Goal: Task Accomplishment & Management: Manage account settings

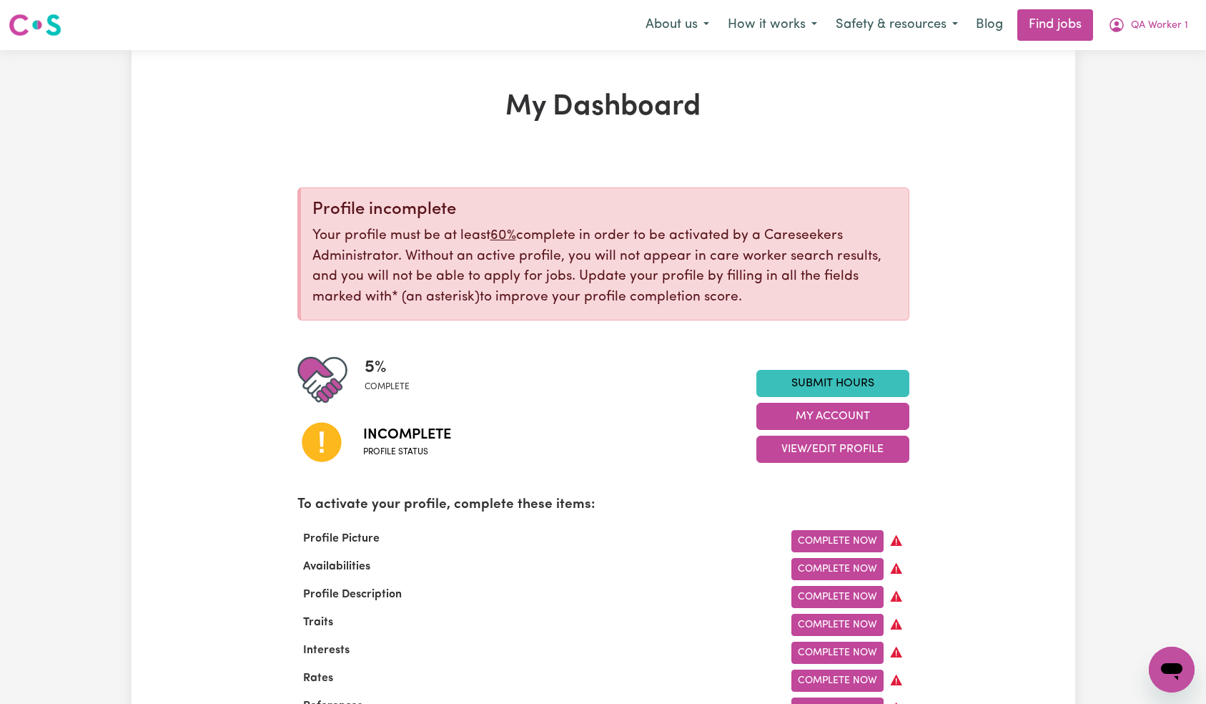
scroll to position [195, 0]
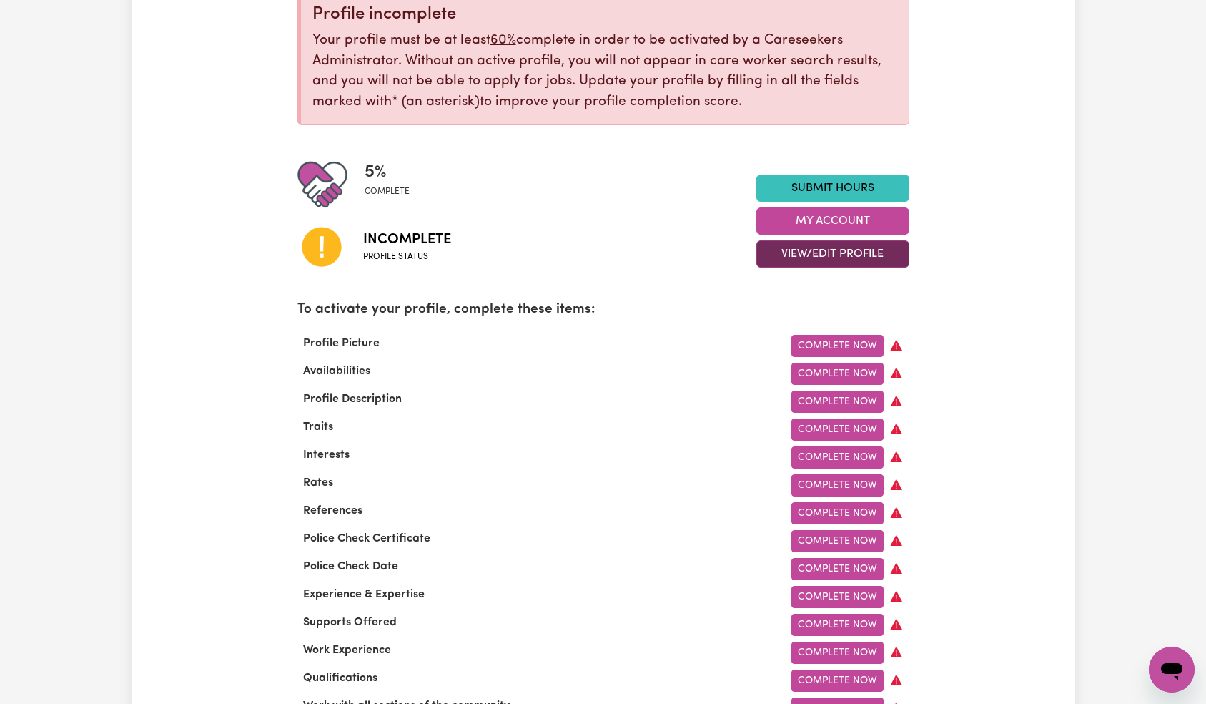
click at [845, 250] on button "View/Edit Profile" at bounding box center [833, 253] width 153 height 27
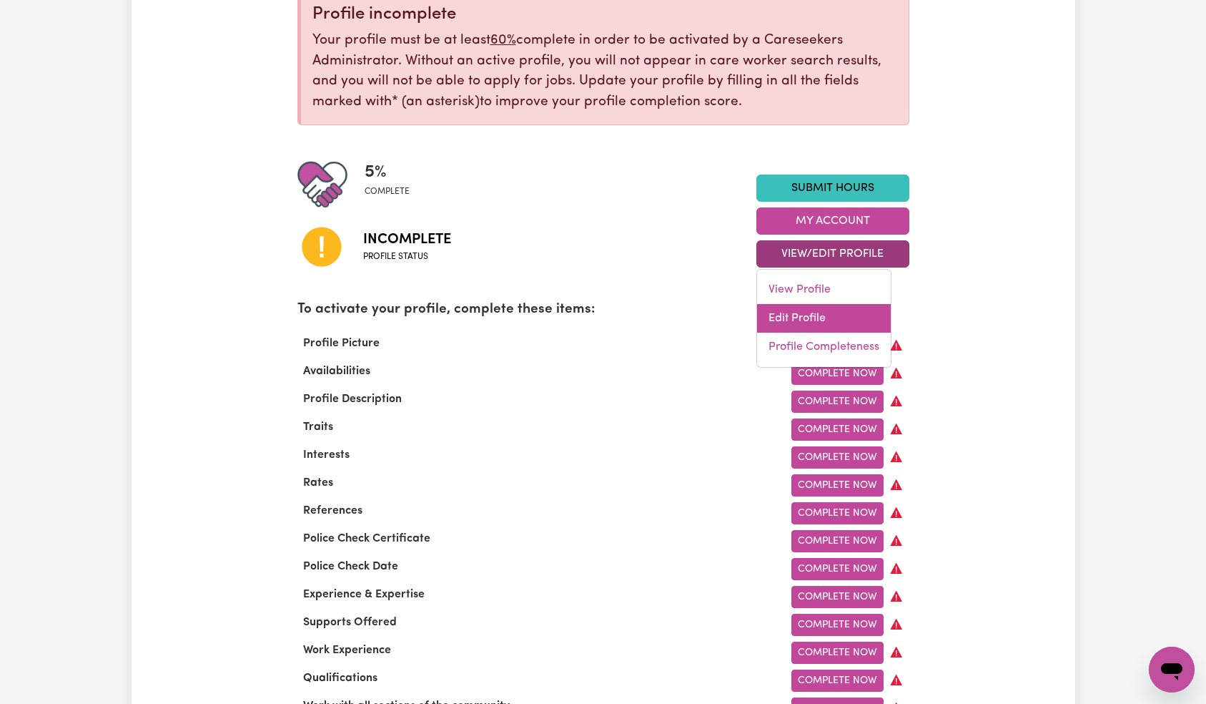
click at [867, 317] on link "Edit Profile" at bounding box center [824, 318] width 134 height 29
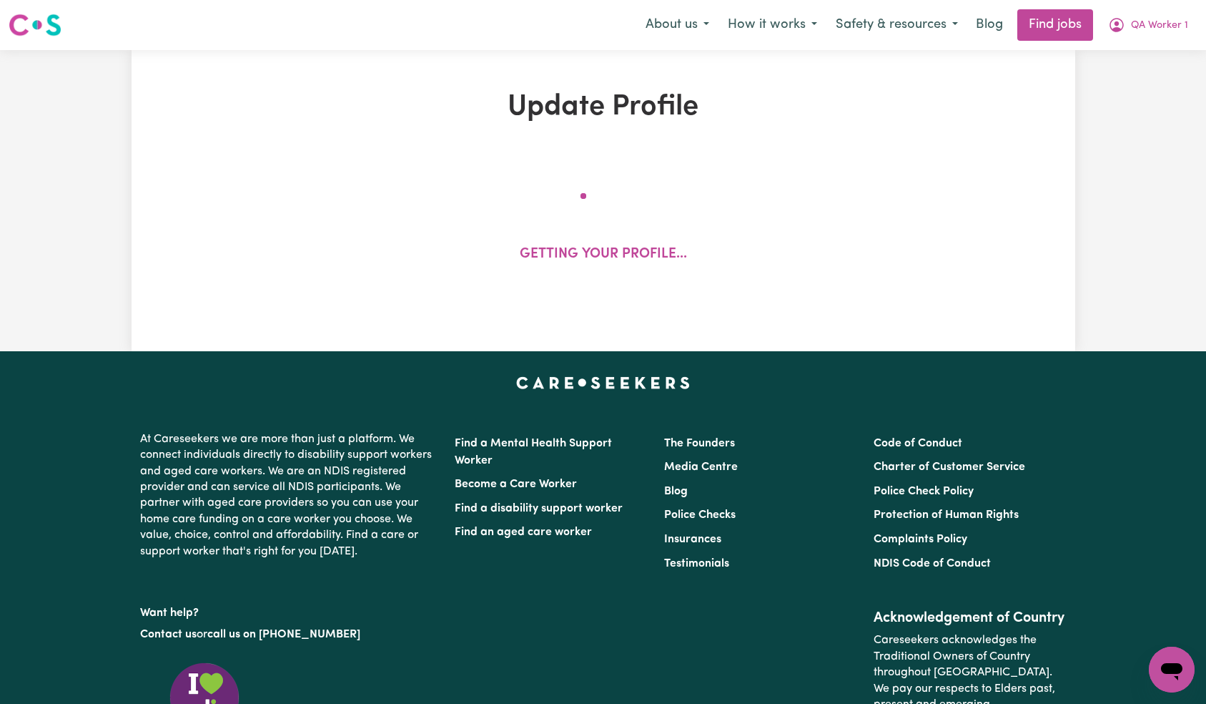
select select "[DEMOGRAPHIC_DATA]"
select select "[DEMOGRAPHIC_DATA] Citizen"
select select "Studying a healthcare related degree or qualification"
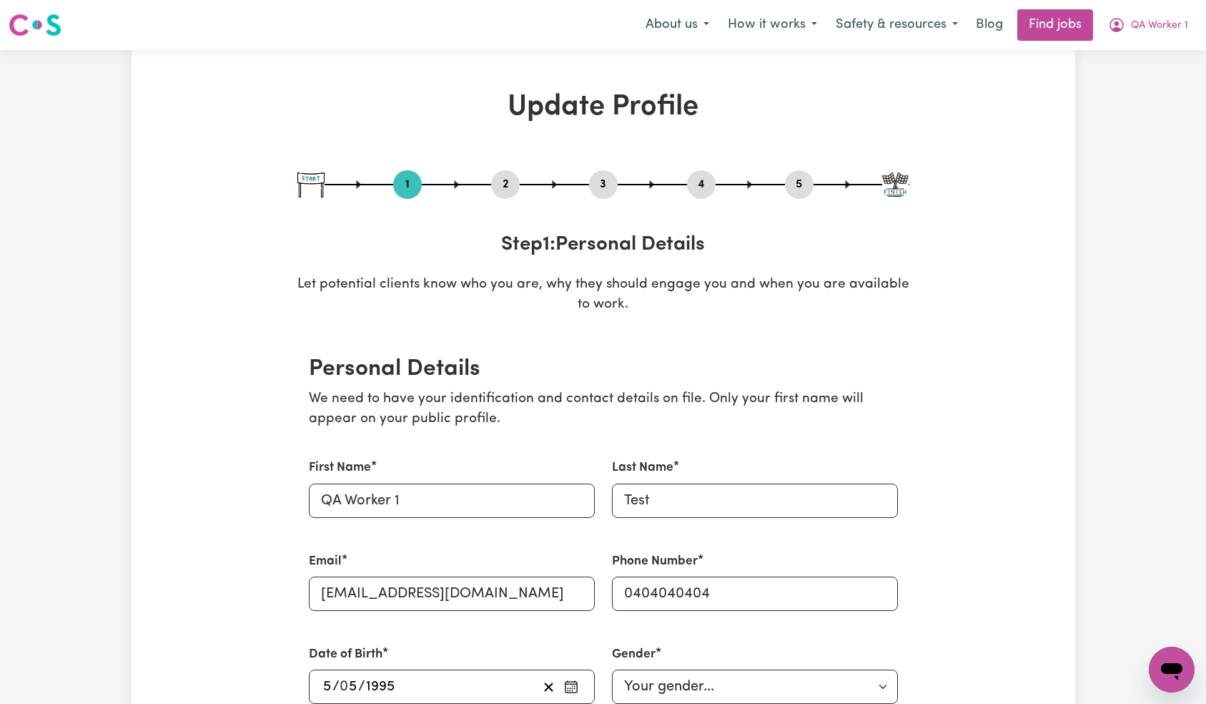
click at [1160, 29] on span "QA Worker 1" at bounding box center [1159, 26] width 57 height 16
click at [1141, 107] on link "Logout" at bounding box center [1140, 109] width 113 height 27
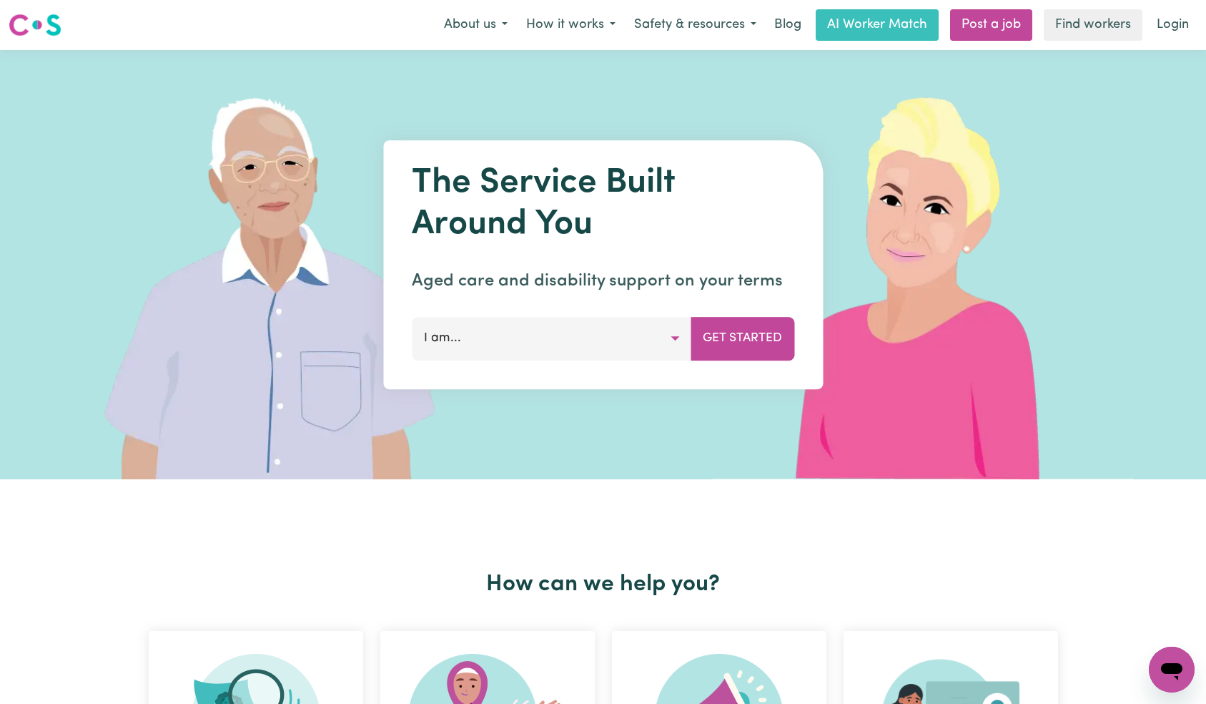
click at [1178, 23] on link "Login" at bounding box center [1172, 24] width 49 height 31
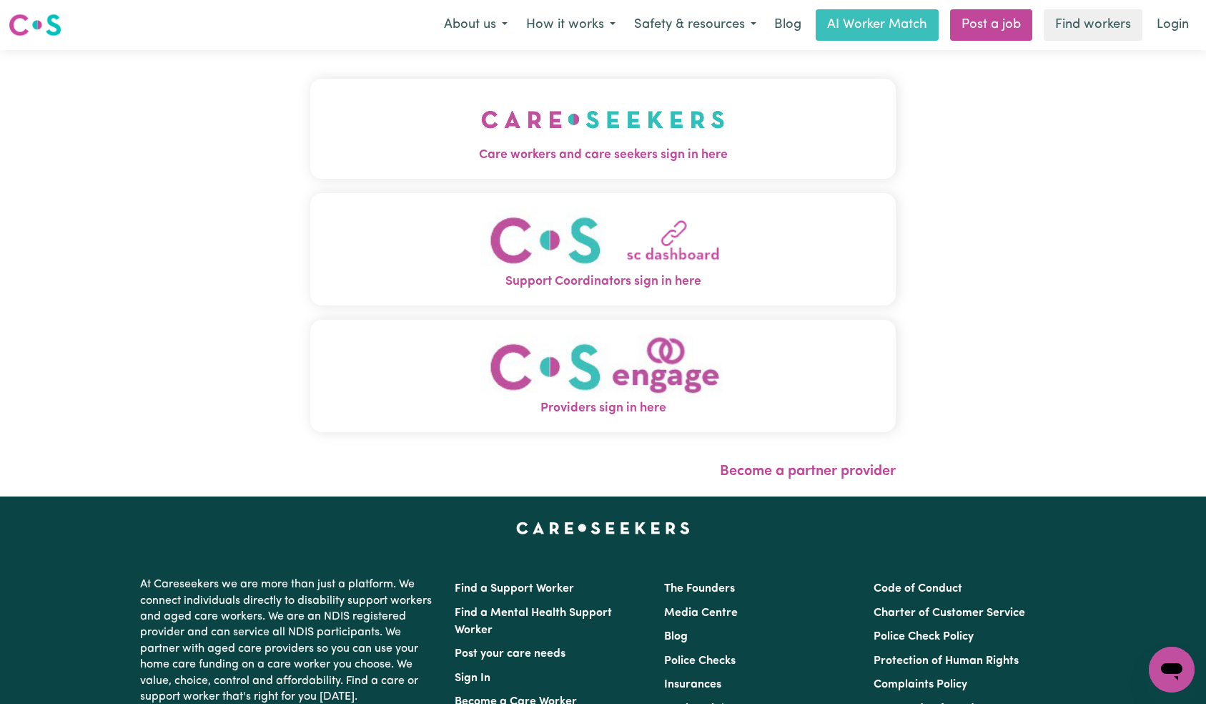
click at [481, 140] on img "Care workers and care seekers sign in here" at bounding box center [603, 119] width 244 height 53
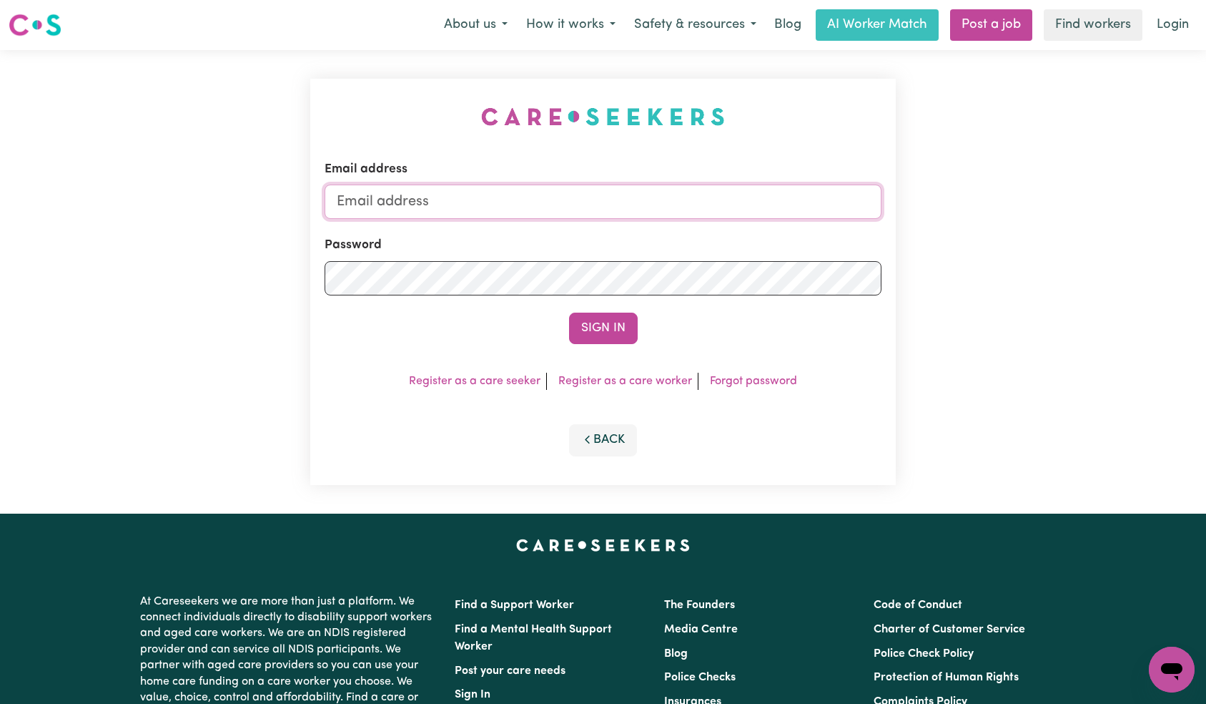
click at [583, 207] on input "Email address" at bounding box center [604, 201] width 558 height 34
type input "[EMAIL_ADDRESS][DOMAIN_NAME]"
click at [599, 329] on button "Sign In" at bounding box center [603, 327] width 69 height 31
